Goal: Task Accomplishment & Management: Use online tool/utility

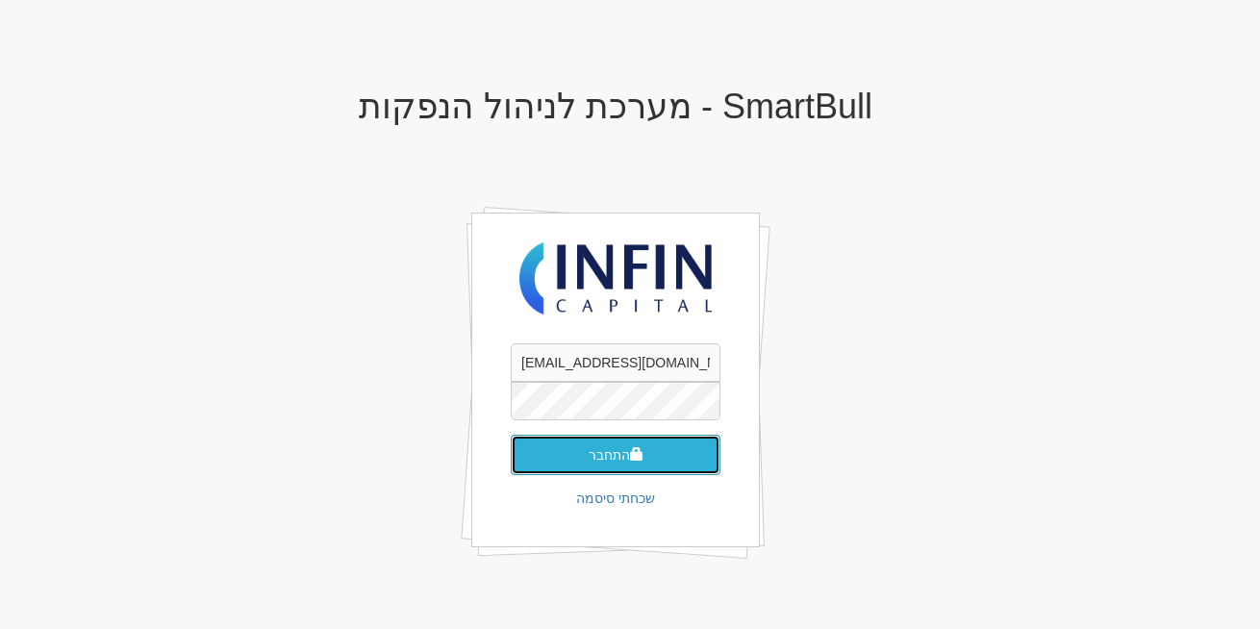
click at [602, 449] on button "התחבר" at bounding box center [616, 455] width 210 height 40
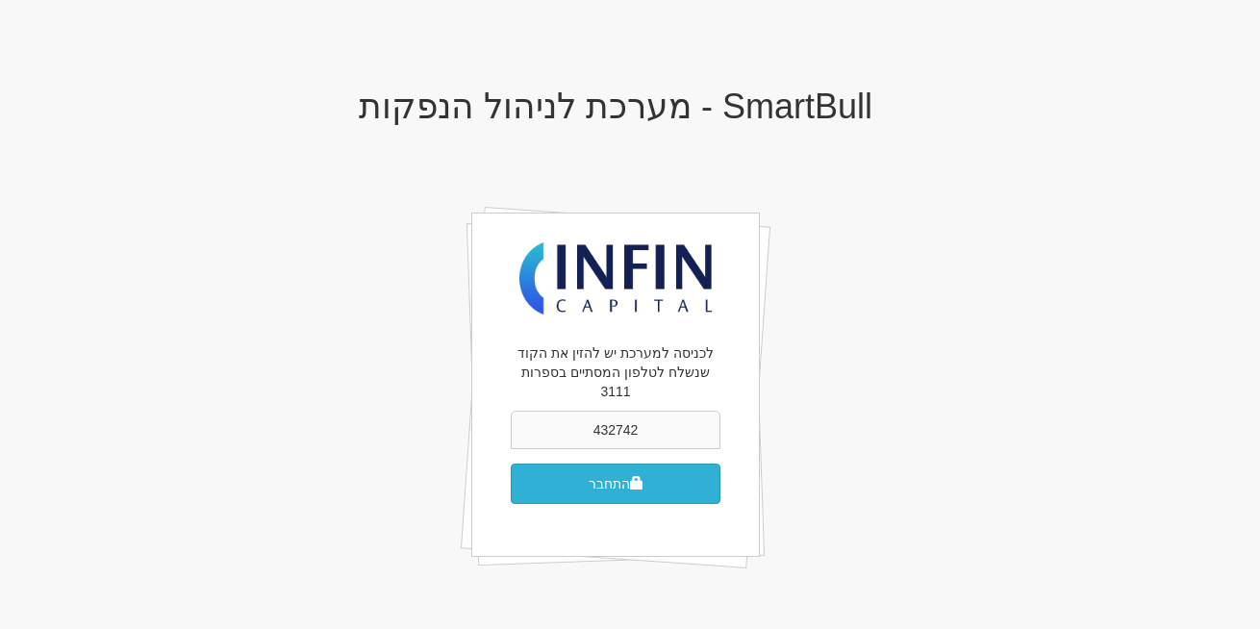
type input "432742"
click at [626, 464] on button "התחבר" at bounding box center [616, 484] width 210 height 40
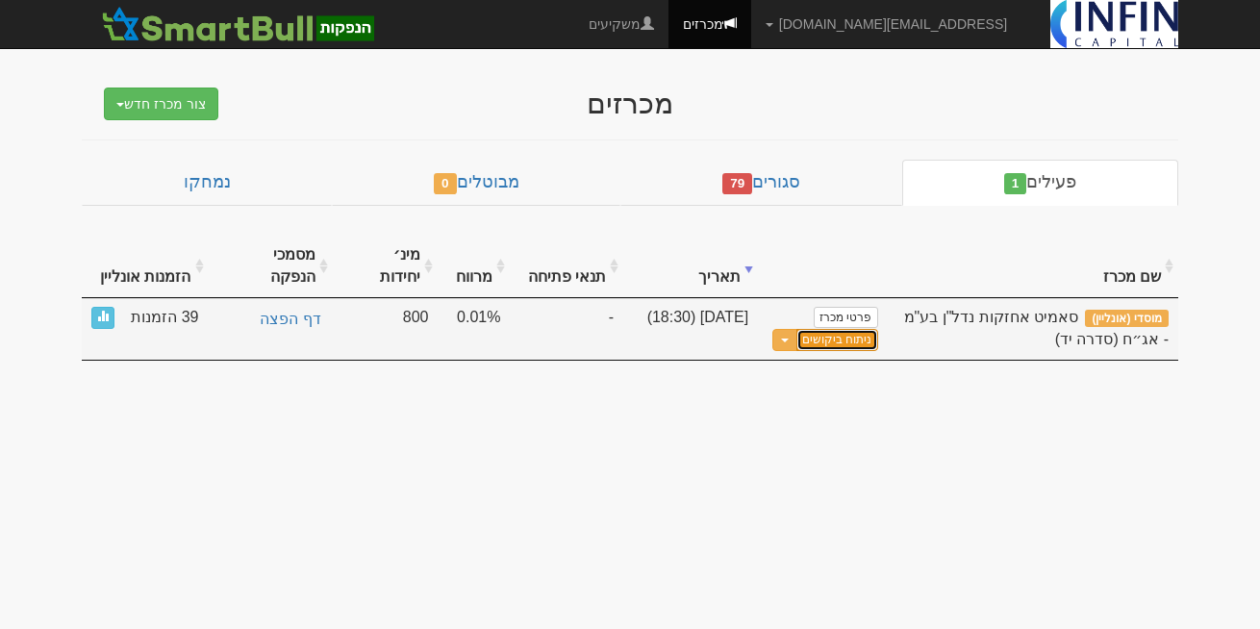
click at [840, 329] on link "ניתוח ביקושים" at bounding box center [836, 340] width 81 height 22
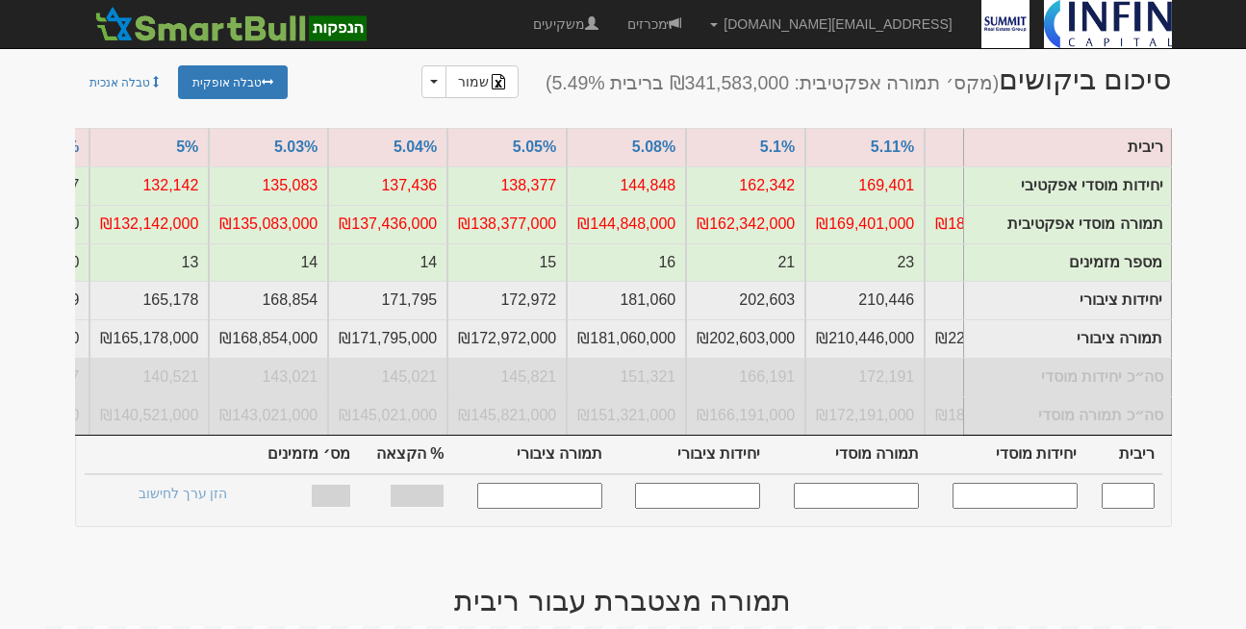
scroll to position [226, 0]
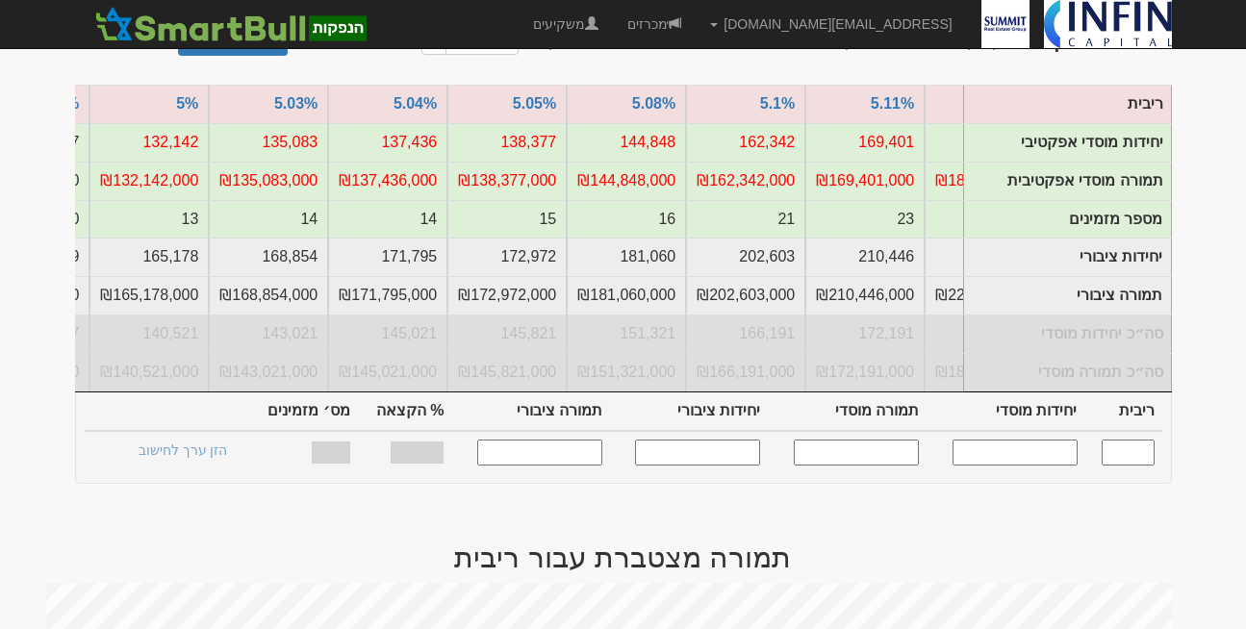
click at [1130, 457] on input "text" at bounding box center [1127, 453] width 53 height 26
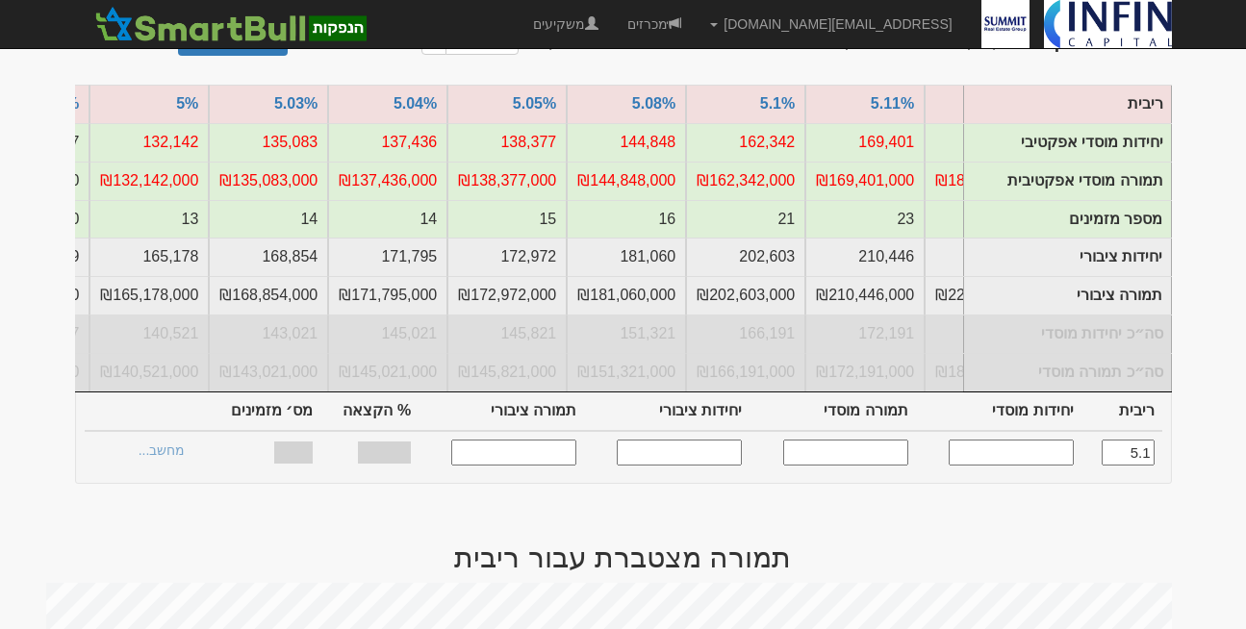
type input "5.100"
type input "162,342"
type input "162,342,000"
type input "202,603"
type input "202,603,000"
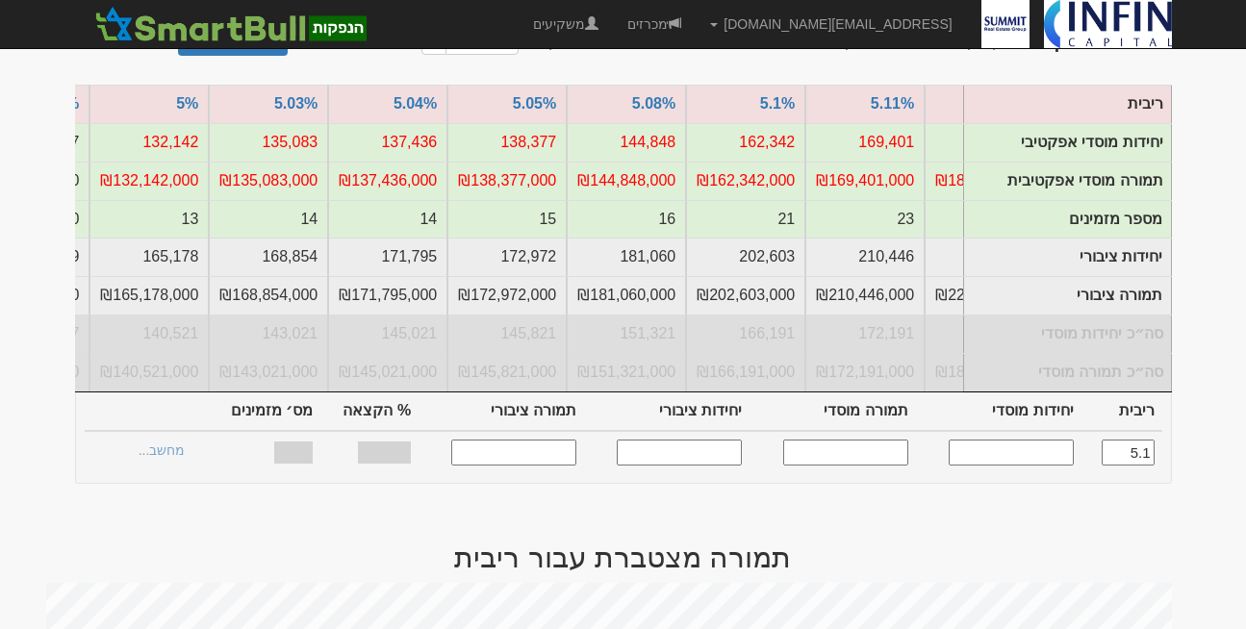
type input "100%"
type input "21"
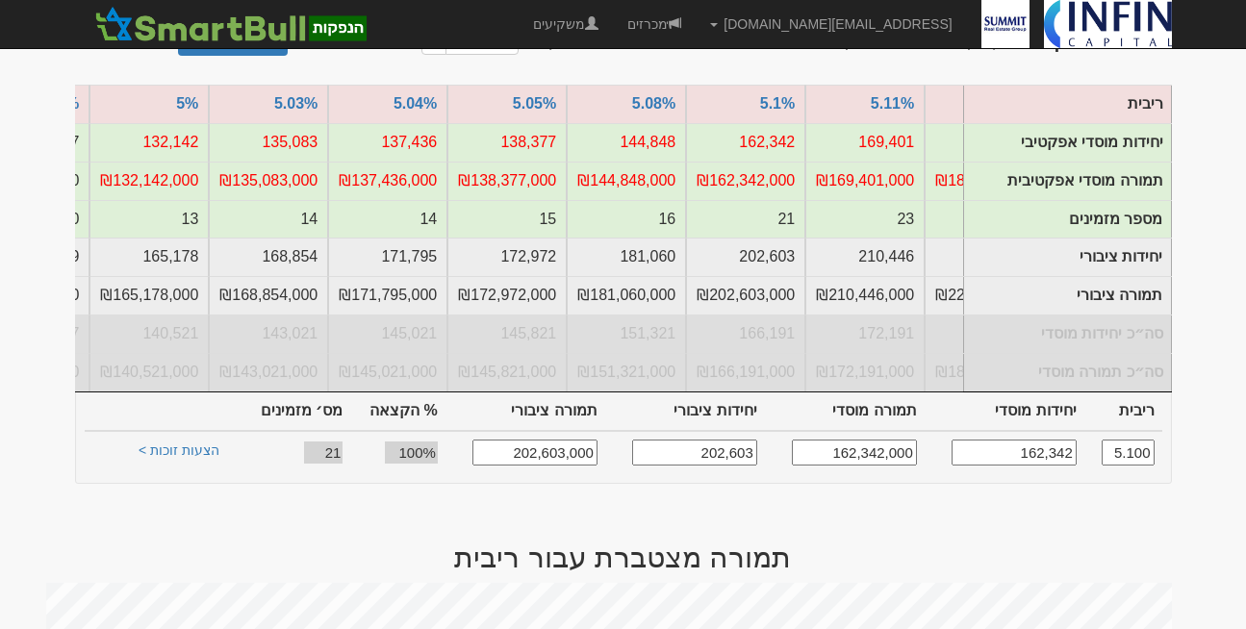
click at [1130, 457] on input "5.100" at bounding box center [1127, 453] width 53 height 26
type input "5.100"
click at [187, 462] on link "הצעות זוכות >" at bounding box center [179, 453] width 106 height 27
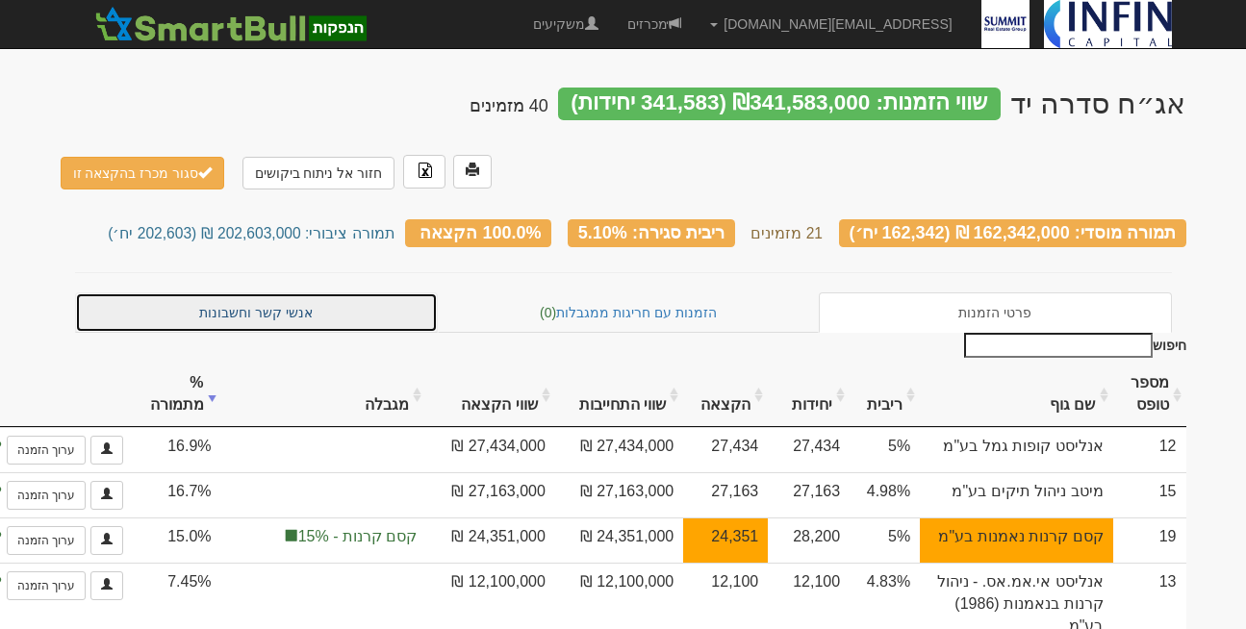
click at [250, 292] on link "אנשי קשר וחשבונות" at bounding box center [257, 312] width 364 height 40
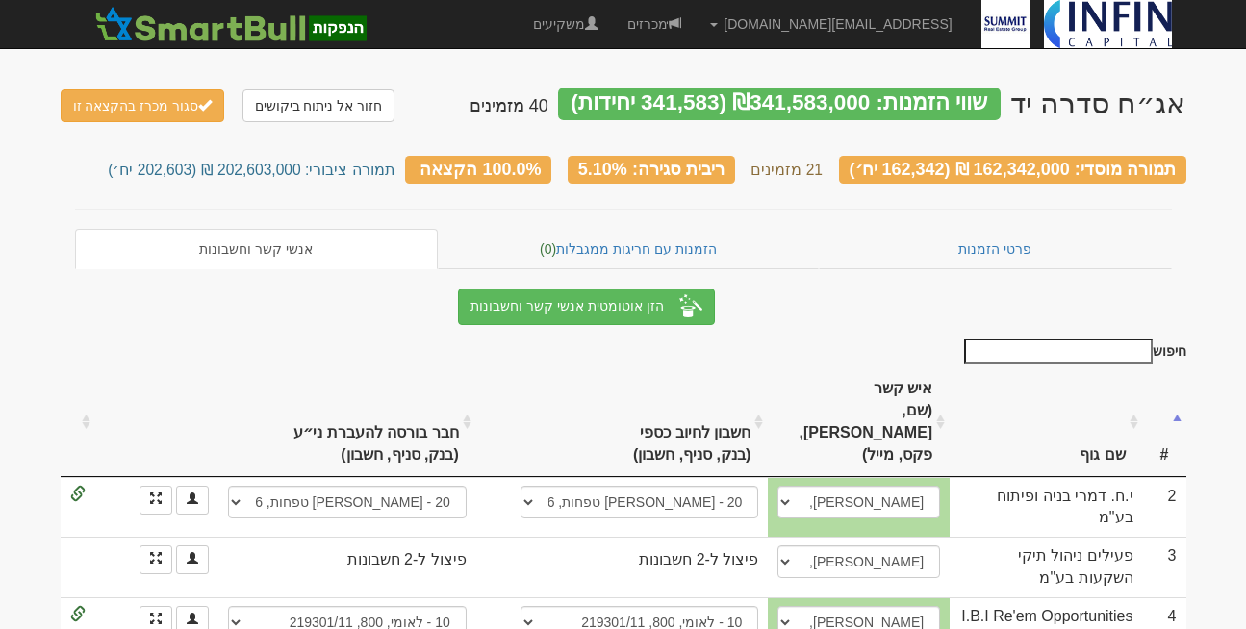
click at [695, 17] on link "מכרזים" at bounding box center [654, 24] width 83 height 48
